Goal: Information Seeking & Learning: Find specific fact

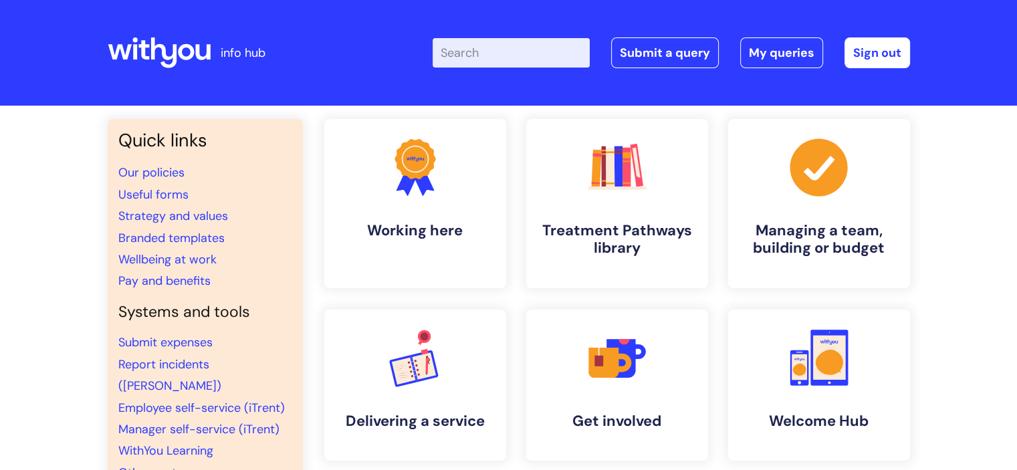
click at [532, 47] on input "Enter your search term here..." at bounding box center [511, 52] width 157 height 29
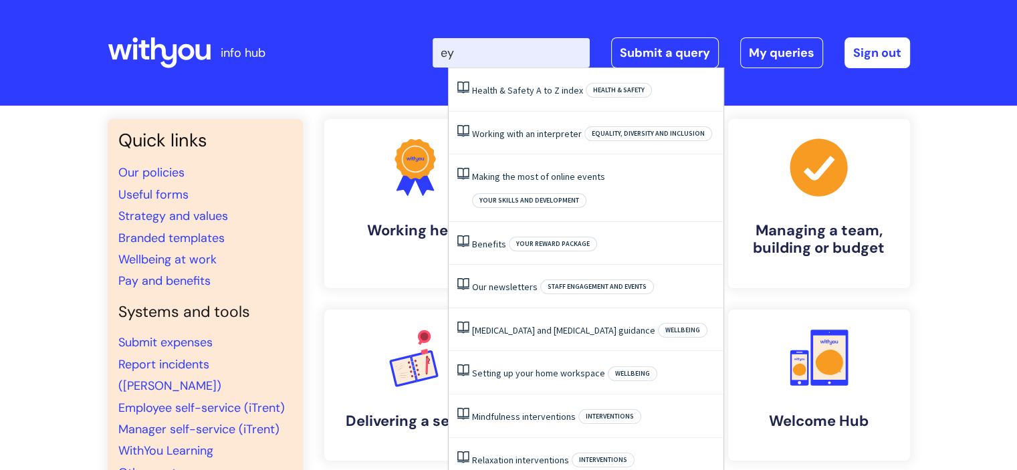
type input "e"
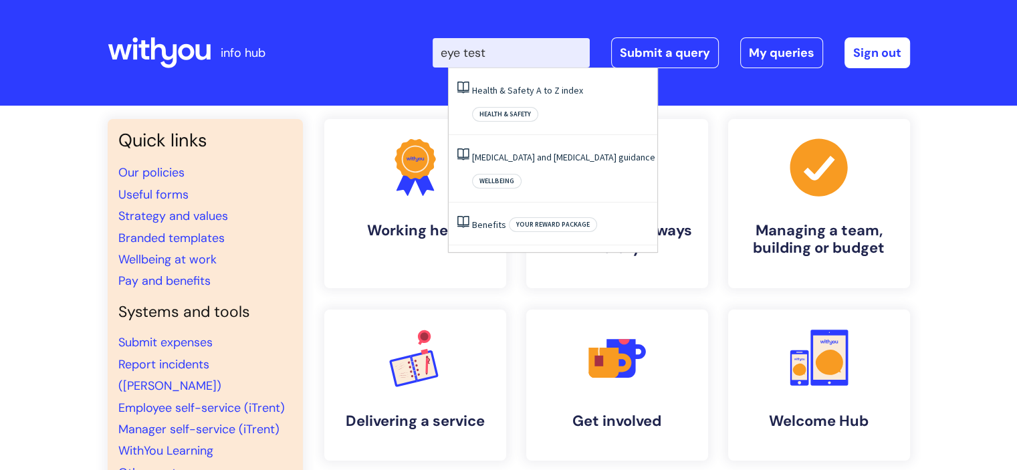
type input "eye test"
click button "Search" at bounding box center [0, 0] width 0 height 0
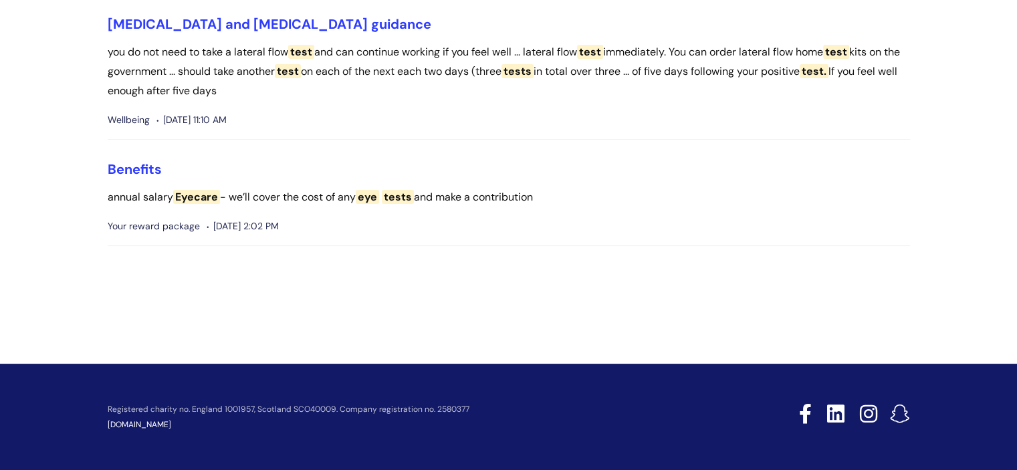
scroll to position [257, 0]
click at [140, 169] on link "Benefits" at bounding box center [135, 169] width 54 height 17
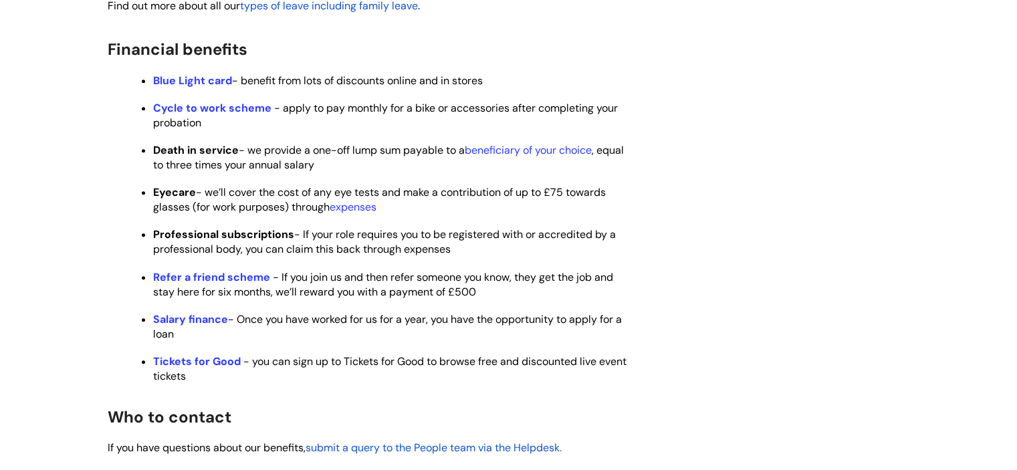
scroll to position [745, 0]
click at [355, 215] on link "expenses" at bounding box center [353, 208] width 47 height 14
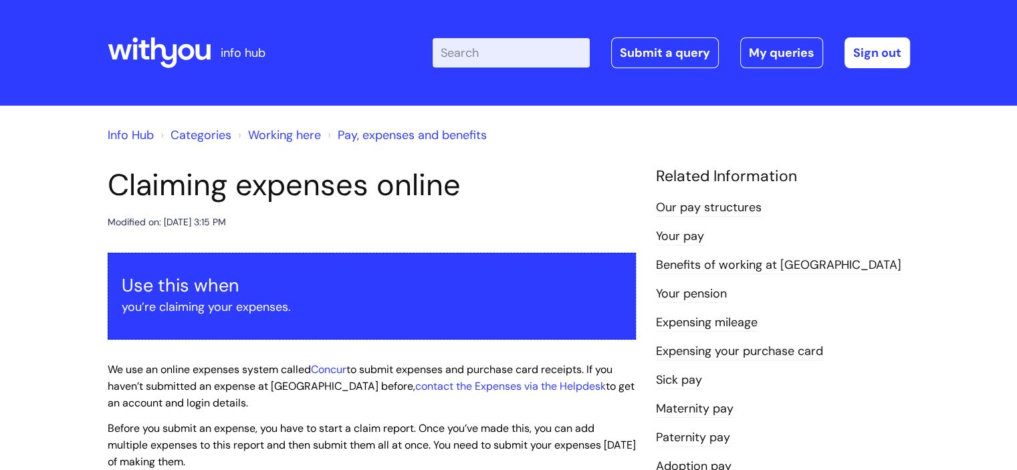
click at [144, 51] on icon at bounding box center [159, 53] width 103 height 32
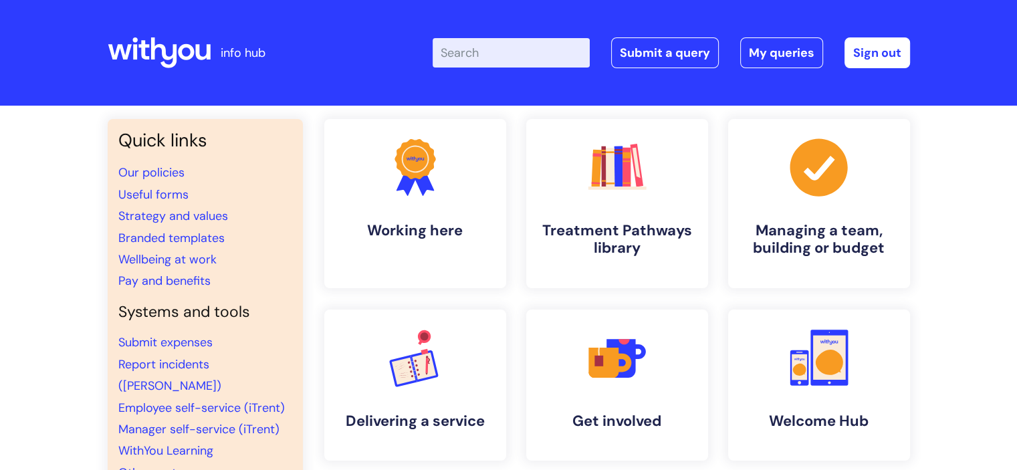
click at [76, 88] on header "info hub Enter your search term here... Search Submit a query My queries Welcom…" at bounding box center [508, 53] width 1017 height 106
click at [313, 169] on div "Quick links Our policies Useful forms Strategy and values Branded templates Wel…" at bounding box center [509, 452] width 803 height 666
click at [165, 53] on icon at bounding box center [163, 52] width 26 height 31
